Goal: Contribute content

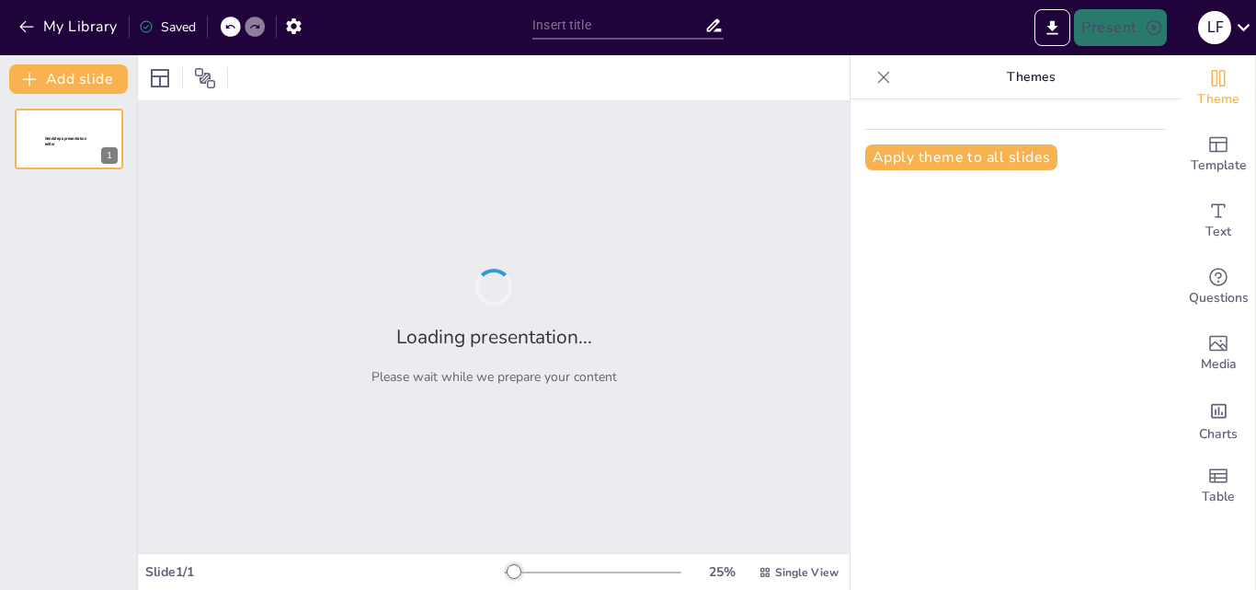
type input "Factores Socioeconómicos y su Influencia en la Diversificación Agrícola de la R…"
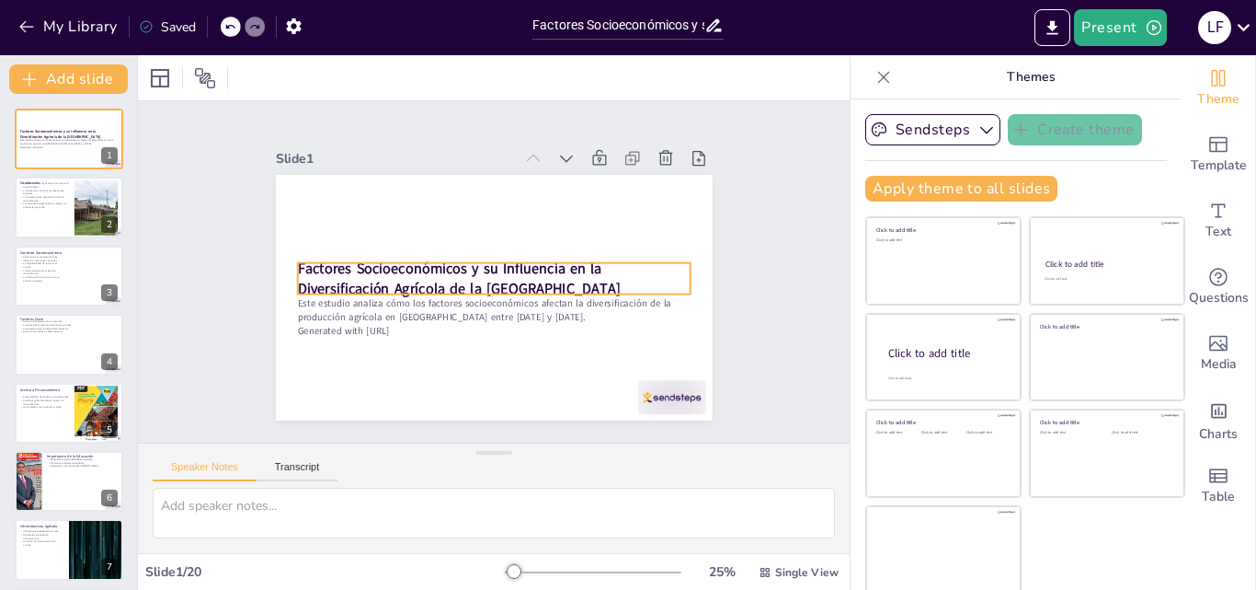
scroll to position [4, 0]
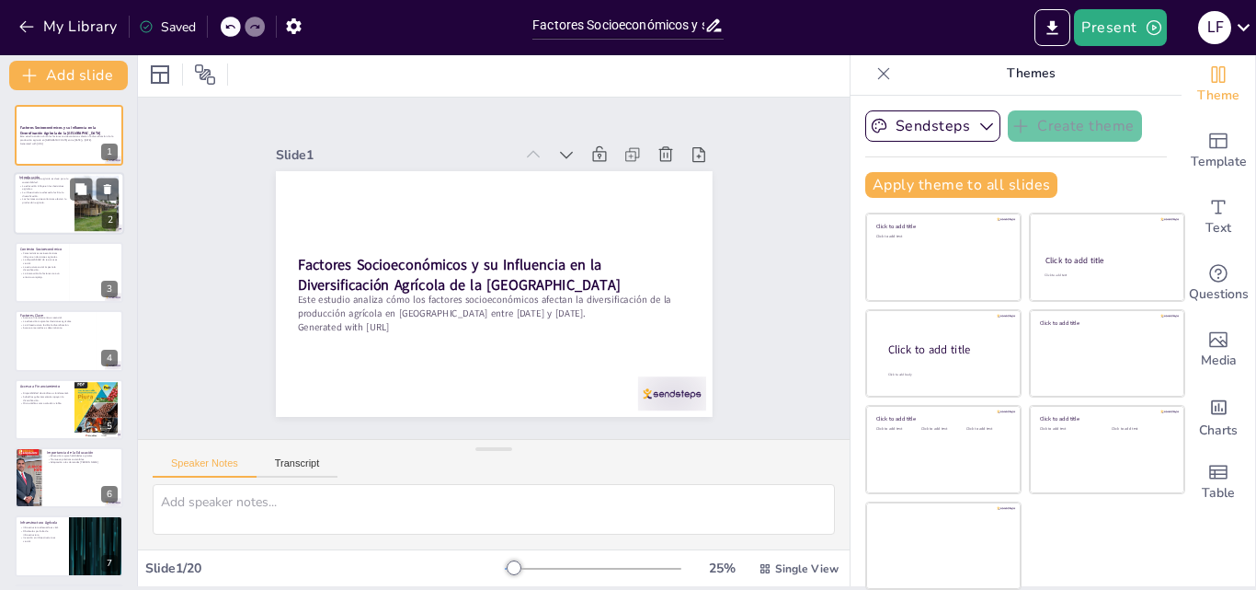
click at [52, 192] on p "La infraestructura adecuada facilita la diversificación." at bounding box center [44, 194] width 50 height 6
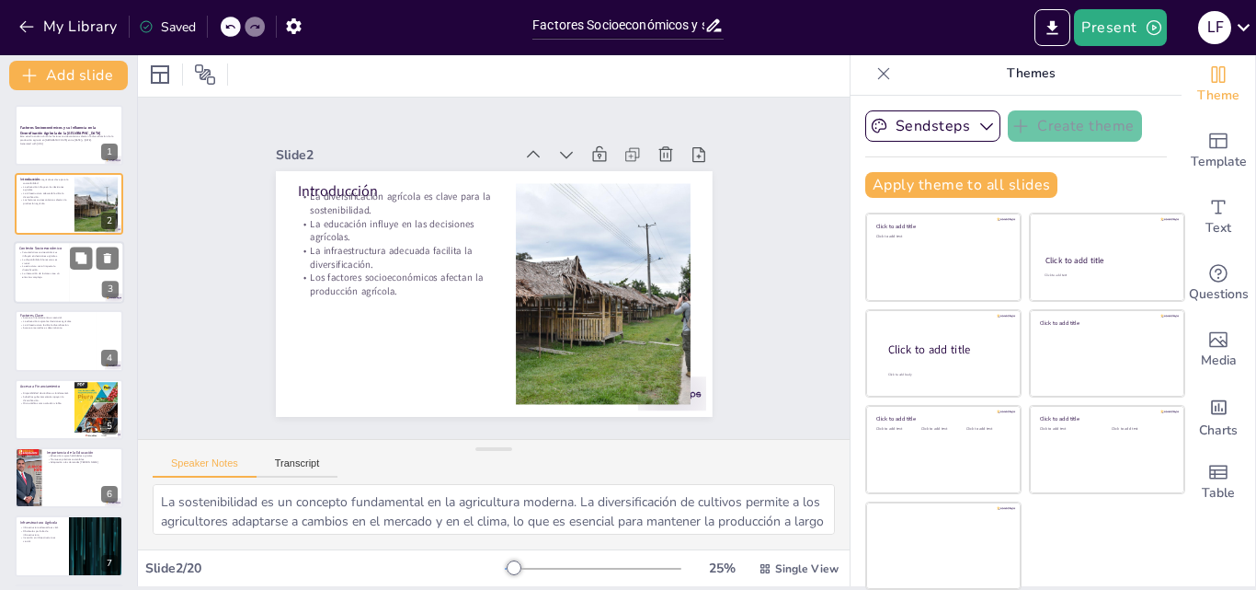
click at [41, 269] on p "La estructura social impacta la diversificación." at bounding box center [41, 268] width 44 height 6
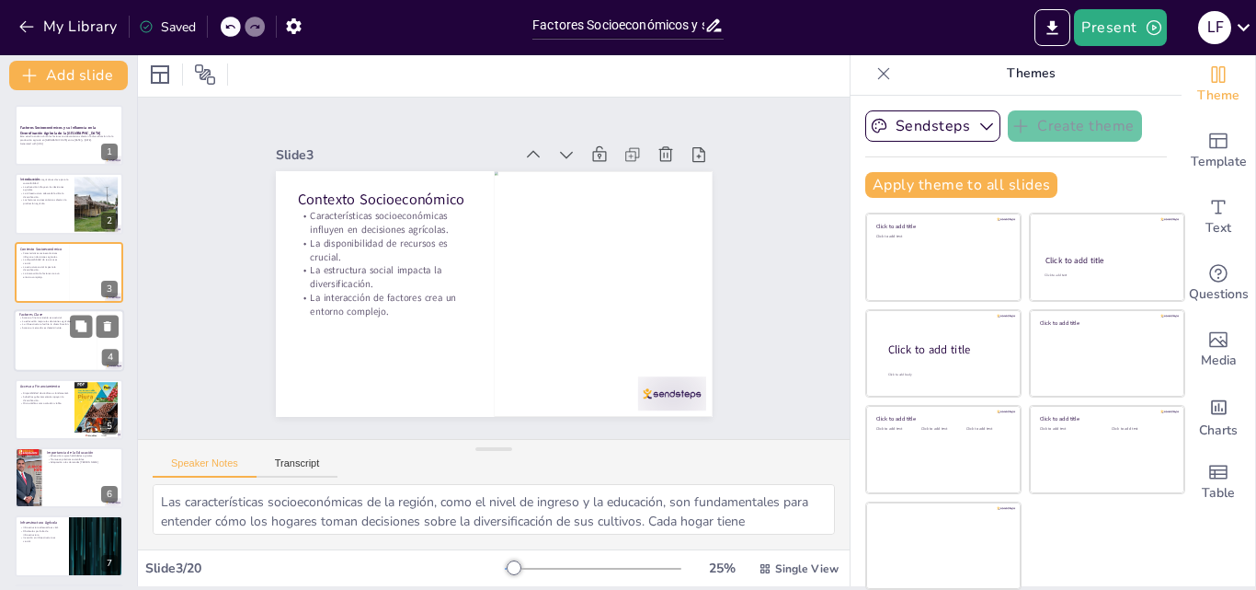
click at [56, 310] on div "Factores Clave Acceso a financiamiento es esencial. La educación mejora las dec…" at bounding box center [69, 340] width 110 height 63
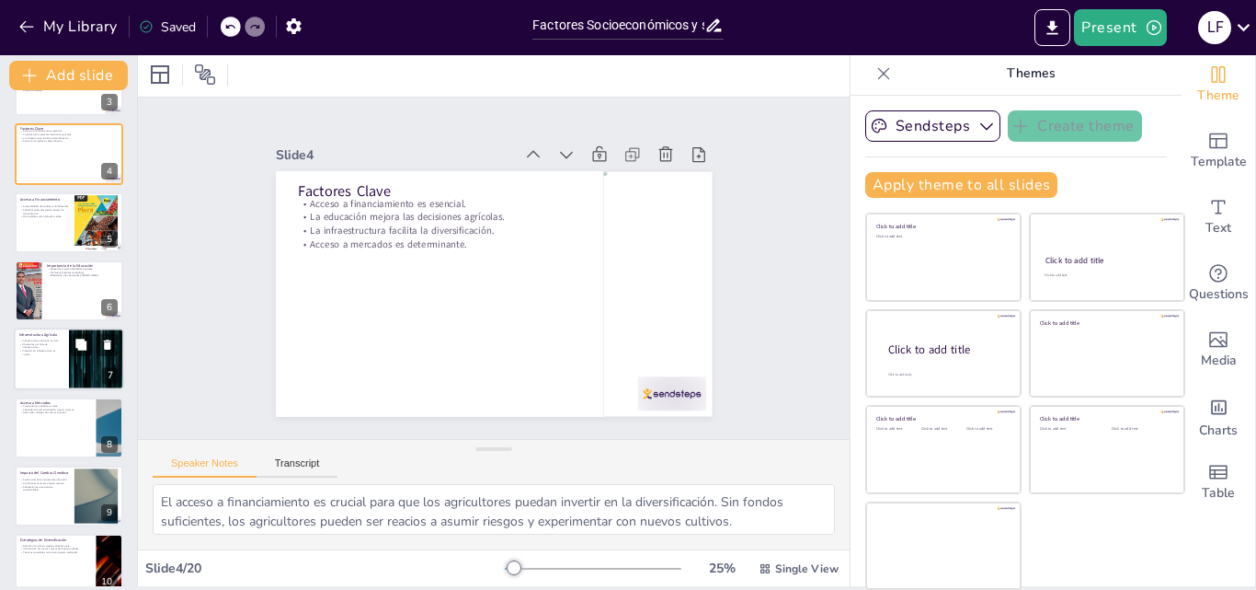
click at [74, 372] on div at bounding box center [96, 359] width 110 height 63
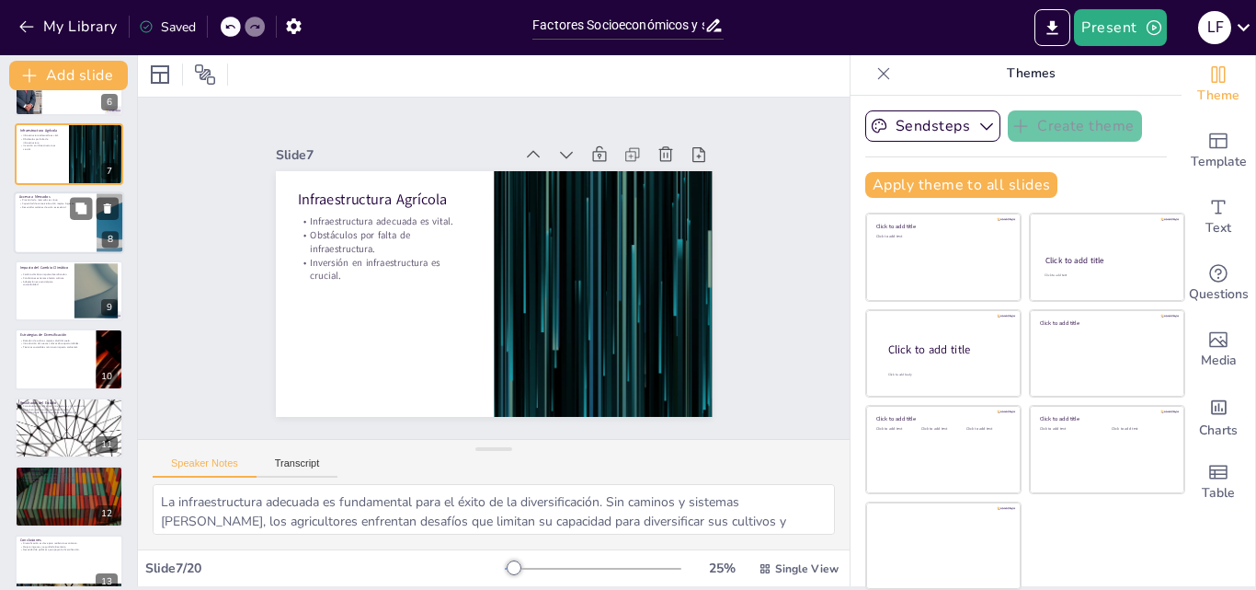
click at [52, 227] on div at bounding box center [69, 222] width 110 height 63
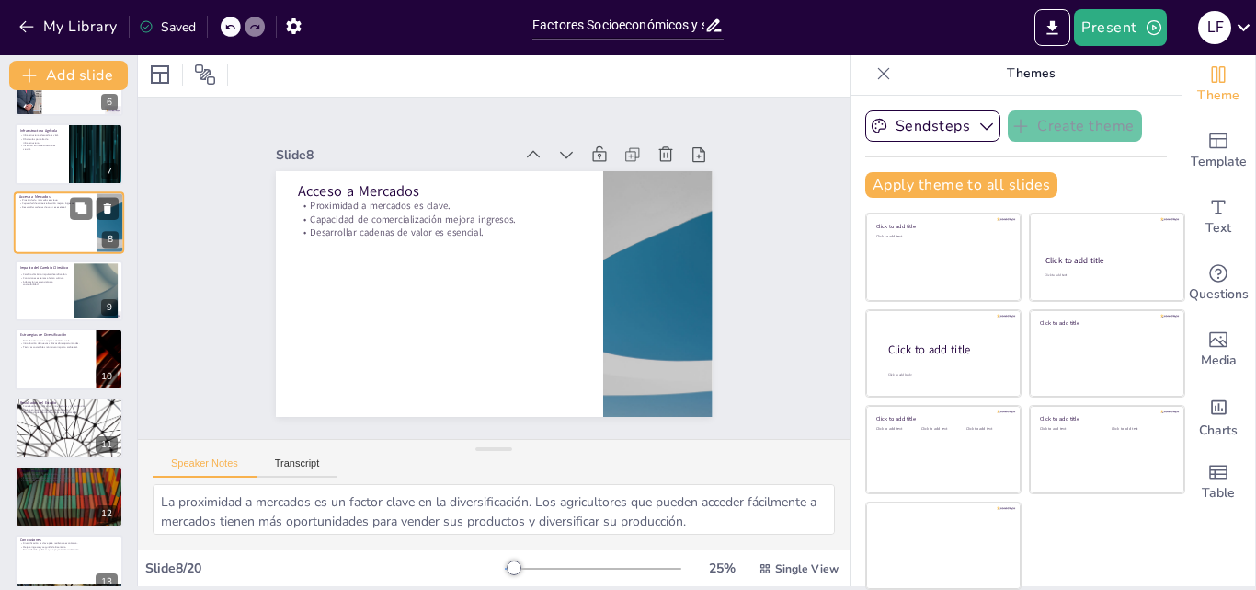
scroll to position [276, 0]
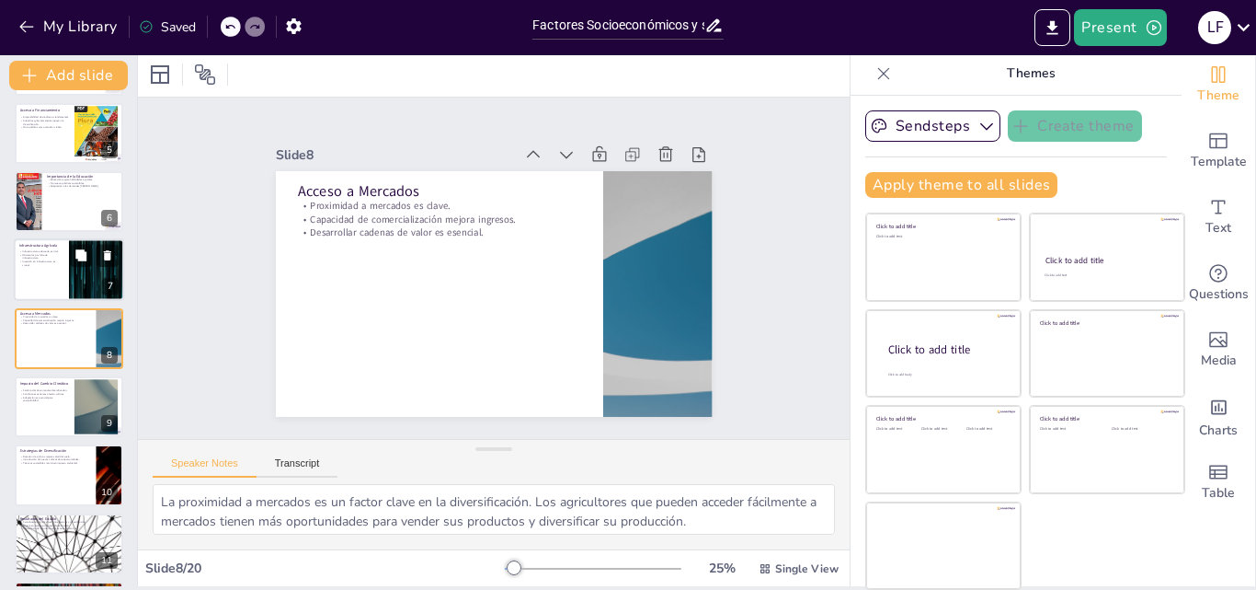
click at [52, 271] on div at bounding box center [69, 270] width 110 height 63
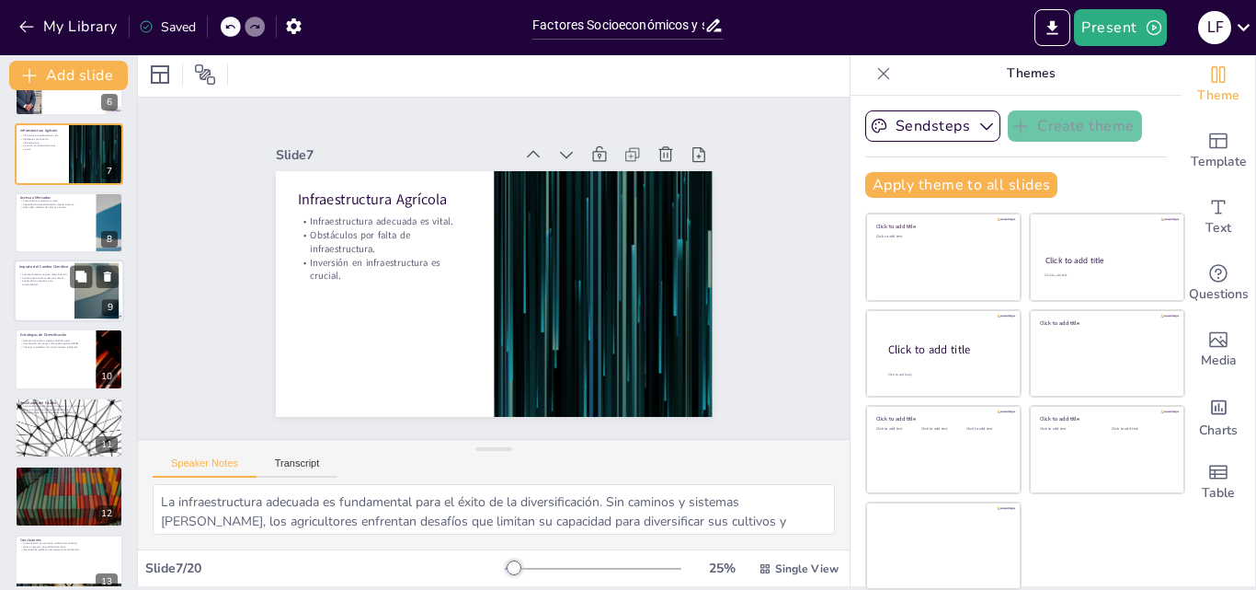
click at [53, 294] on div at bounding box center [69, 290] width 110 height 63
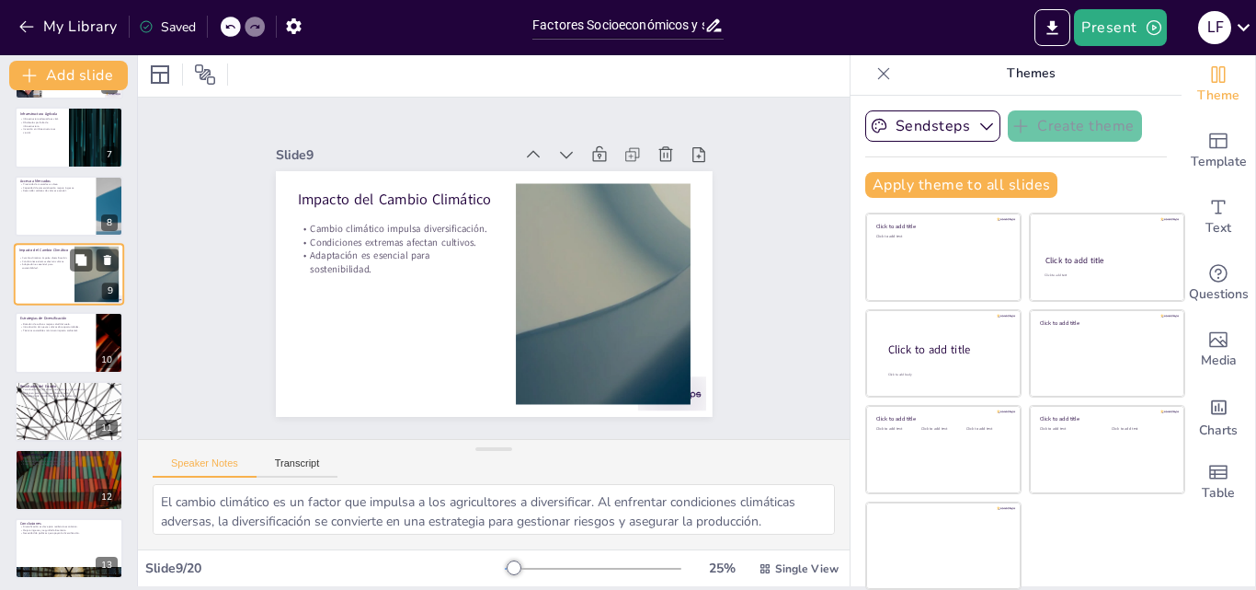
scroll to position [437, 0]
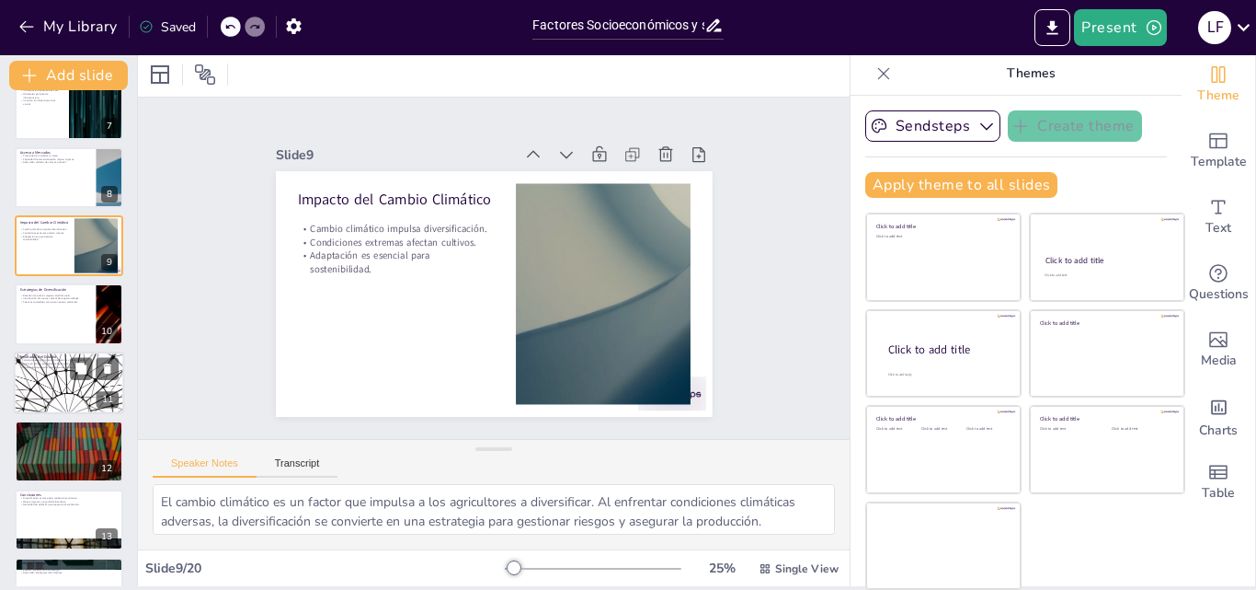
click at [52, 400] on div at bounding box center [69, 382] width 110 height 63
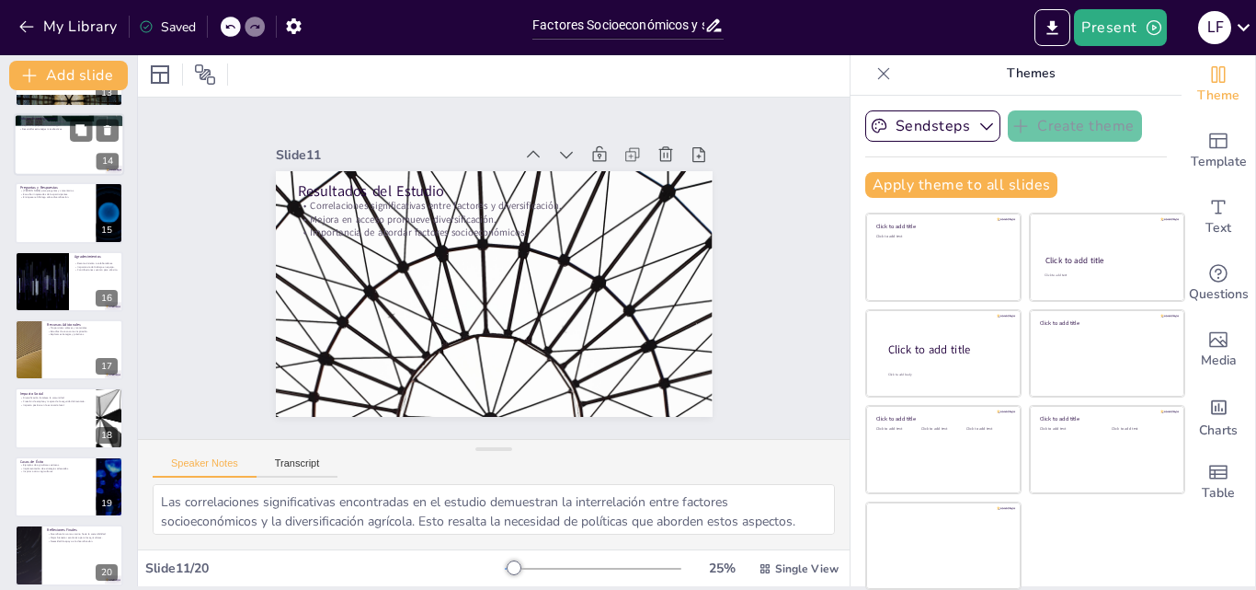
scroll to position [895, 0]
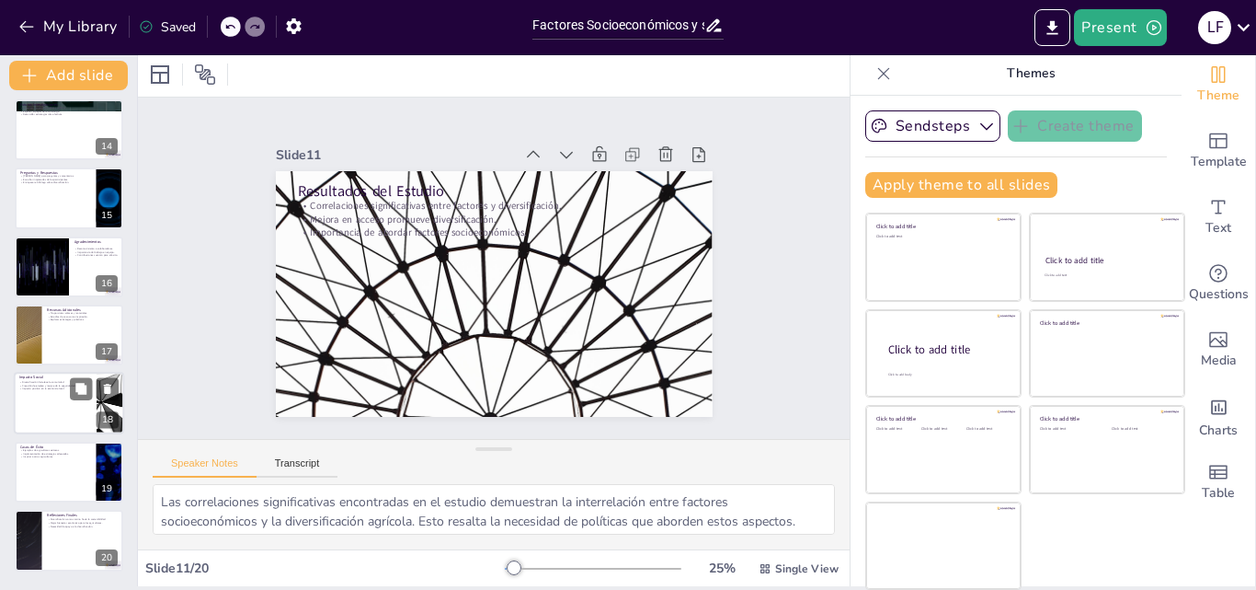
click at [66, 381] on p "Diversificación fortalece la comunidad." at bounding box center [55, 383] width 72 height 4
type textarea "La diversificación tiene un impacto positivo en la comunidad. Al diversificar, …"
